Goal: Information Seeking & Learning: Understand process/instructions

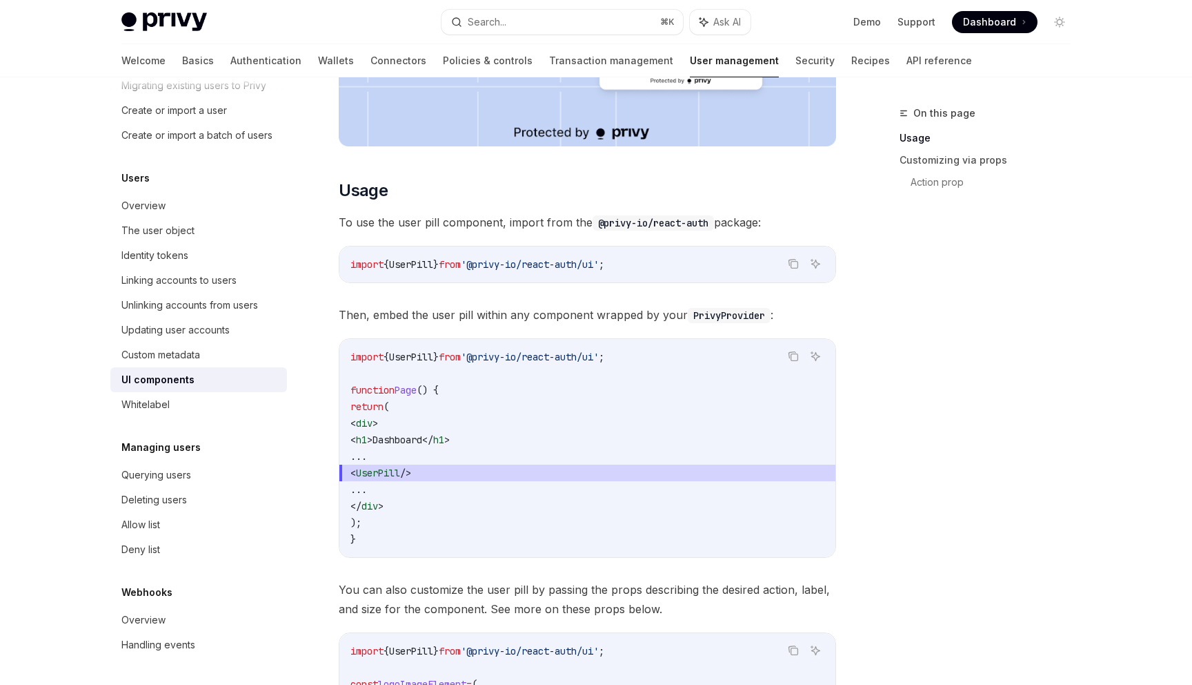
scroll to position [512, 0]
click at [461, 268] on span "from" at bounding box center [450, 265] width 22 height 12
copy code "import { UserPill } from '@privy-io/react-auth/ui' ;"
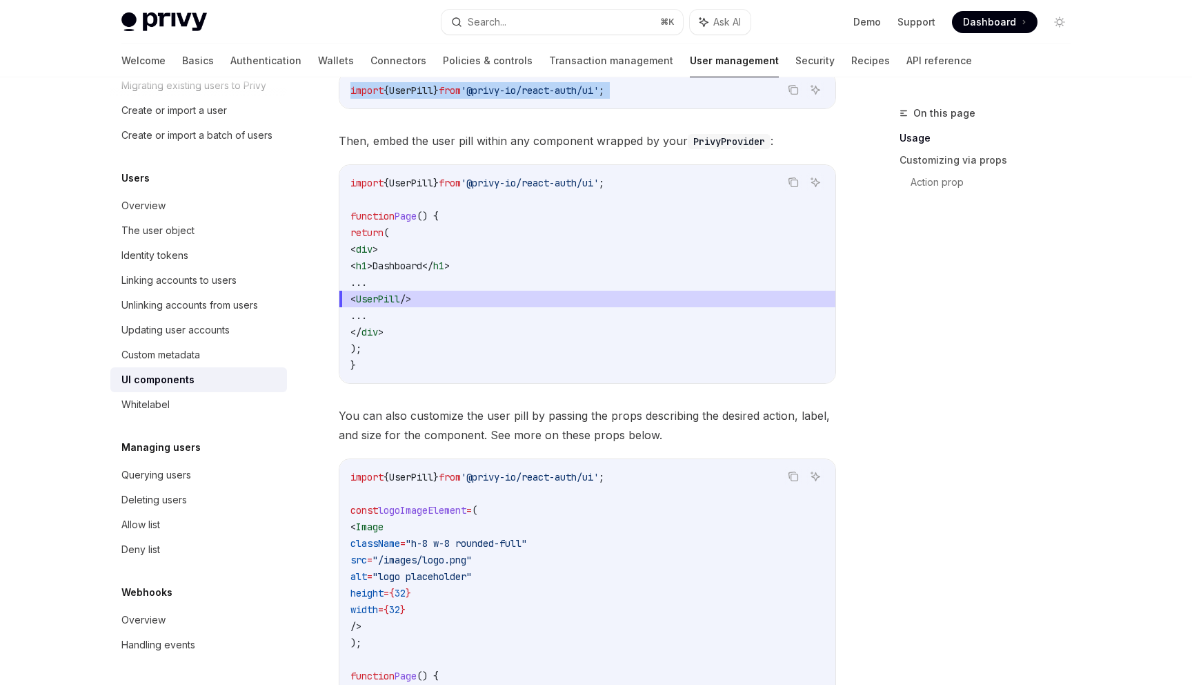
scroll to position [634, 0]
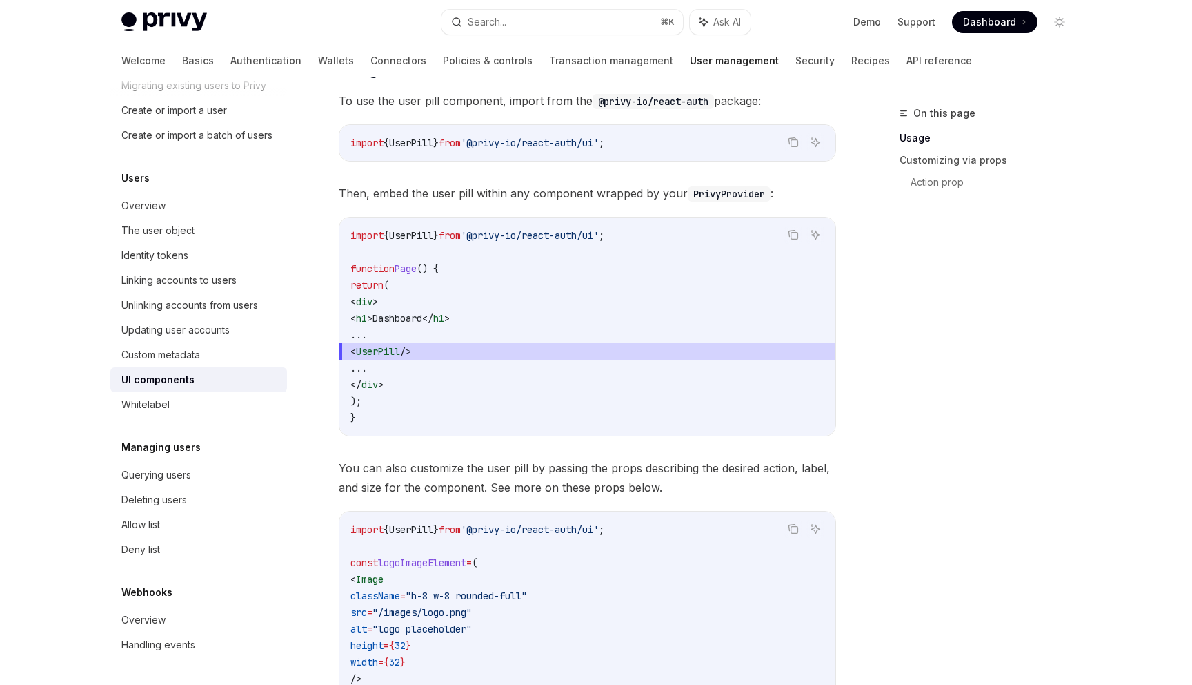
click at [422, 360] on code "import { UserPill } from '@privy-io/react-auth/ui' ; function Page () { return …" at bounding box center [588, 326] width 474 height 199
drag, startPoint x: 384, startPoint y: 351, endPoint x: 492, endPoint y: 351, distance: 108.3
click at [492, 351] on span "< UserPill />" at bounding box center [588, 351] width 474 height 17
copy span "< UserPill />"
